Goal: Find specific page/section: Find specific page/section

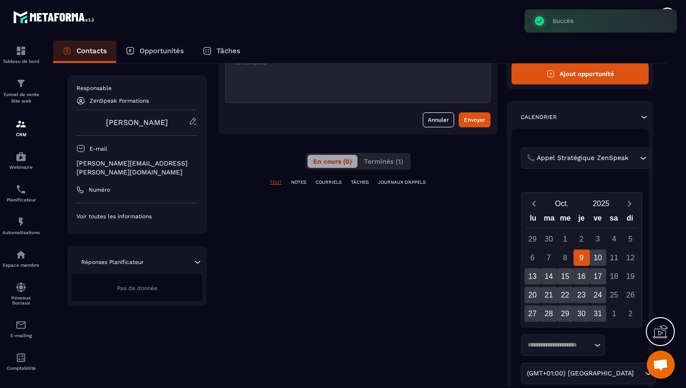
scroll to position [108, 0]
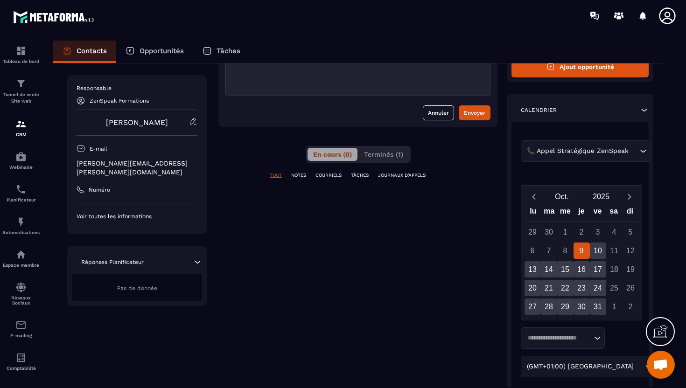
click at [581, 251] on div "9" at bounding box center [582, 251] width 16 height 16
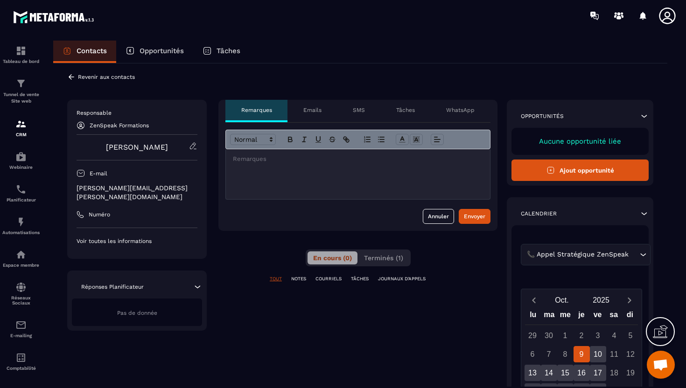
scroll to position [0, 0]
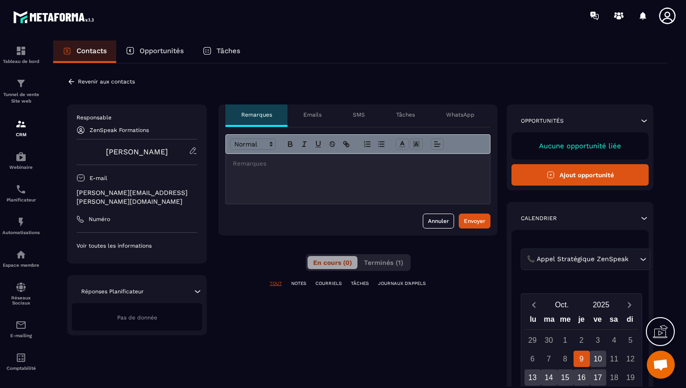
click at [382, 269] on div "En cours (0) Terminés (1)" at bounding box center [358, 262] width 105 height 17
click at [378, 264] on span "Terminés (1)" at bounding box center [383, 262] width 39 height 7
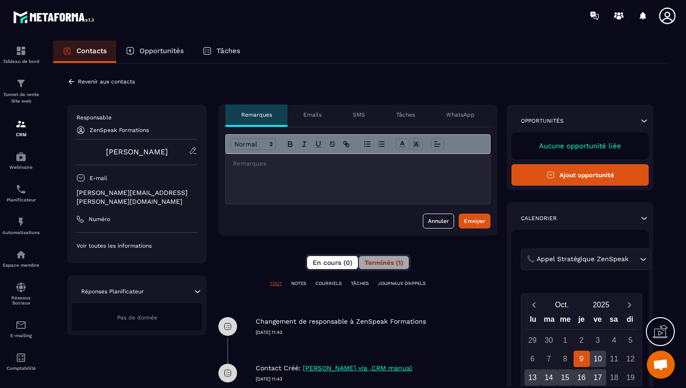
click at [334, 260] on span "En cours (0)" at bounding box center [333, 262] width 40 height 7
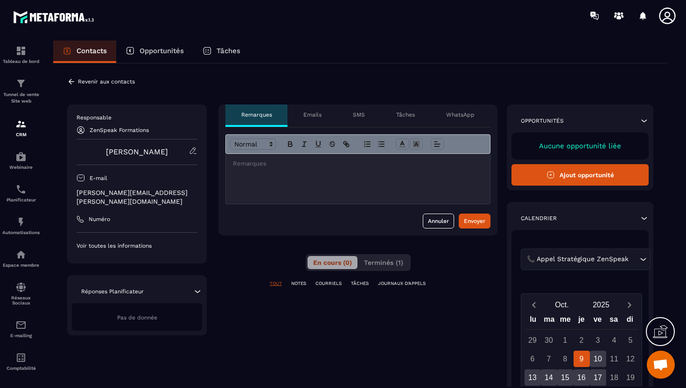
click at [547, 243] on div "📞 [PERSON_NAME] Stratégique ZenSpeak Loading... [DATE] lu ma me je ve sa di 29 …" at bounding box center [580, 388] width 137 height 317
click at [547, 250] on div "📞 [PERSON_NAME] Stratégique ZenSpeak Loading..." at bounding box center [586, 259] width 130 height 21
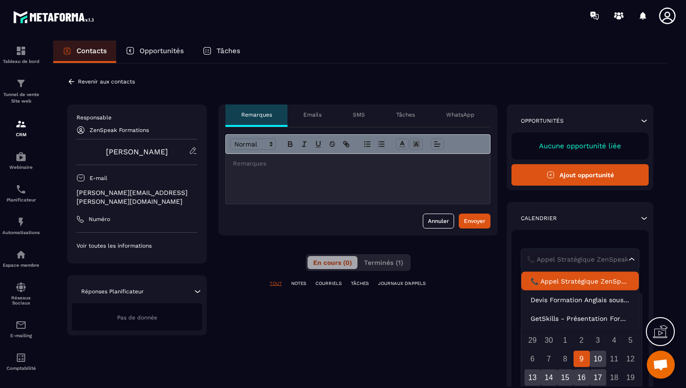
click at [553, 276] on li "📞 Appel Stratégique ZenSpeak" at bounding box center [580, 281] width 118 height 19
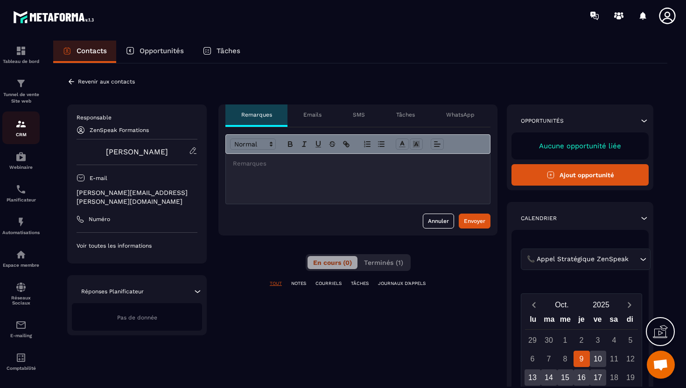
click at [23, 129] on img at bounding box center [20, 124] width 11 height 11
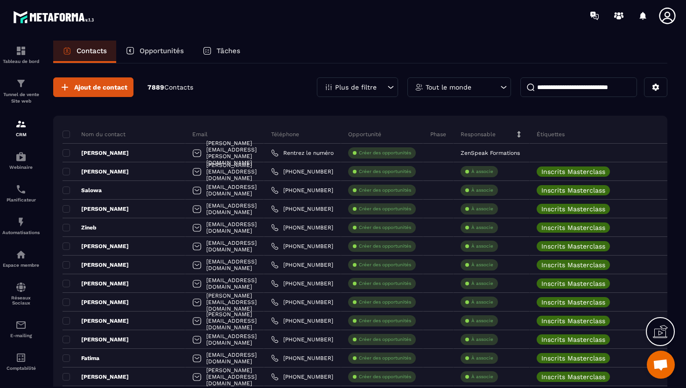
click at [542, 92] on input at bounding box center [578, 87] width 117 height 20
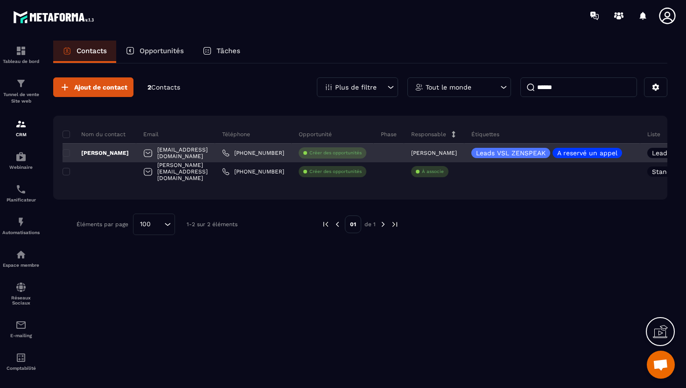
type input "******"
click at [117, 154] on p "[PERSON_NAME]" at bounding box center [96, 152] width 66 height 7
